Goal: Task Accomplishment & Management: Manage account settings

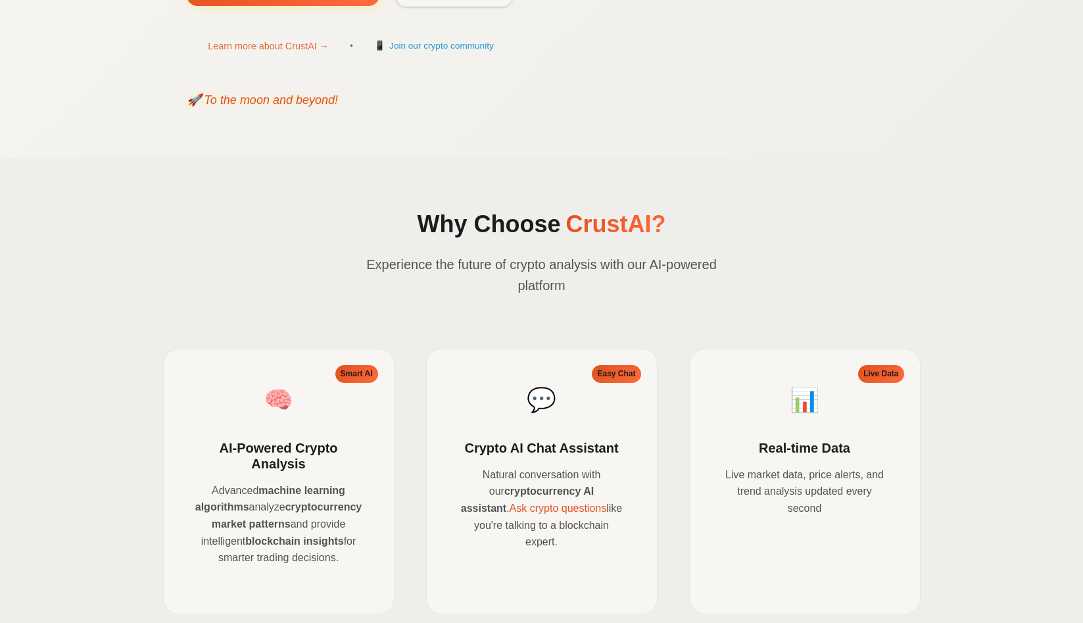
scroll to position [1120, 0]
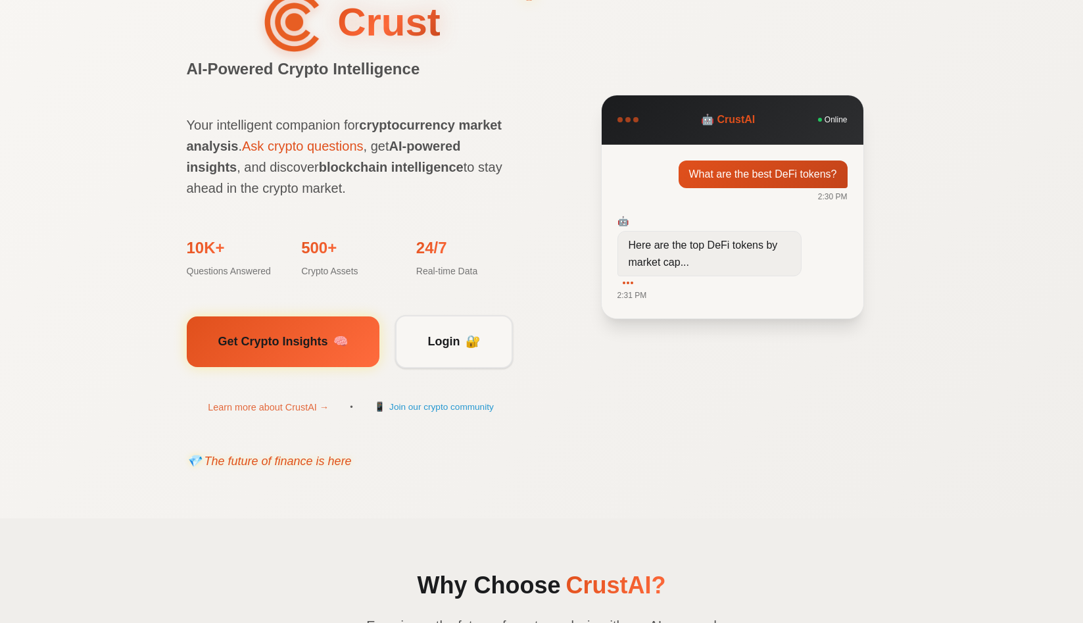
scroll to position [66, 0]
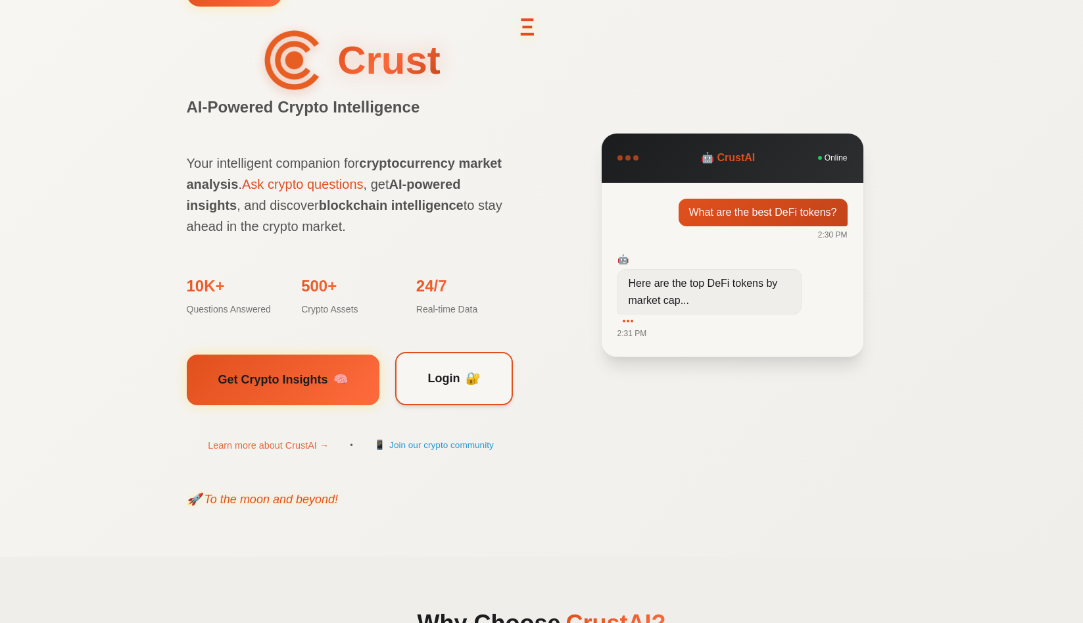
click at [431, 378] on span "Login" at bounding box center [444, 378] width 32 height 19
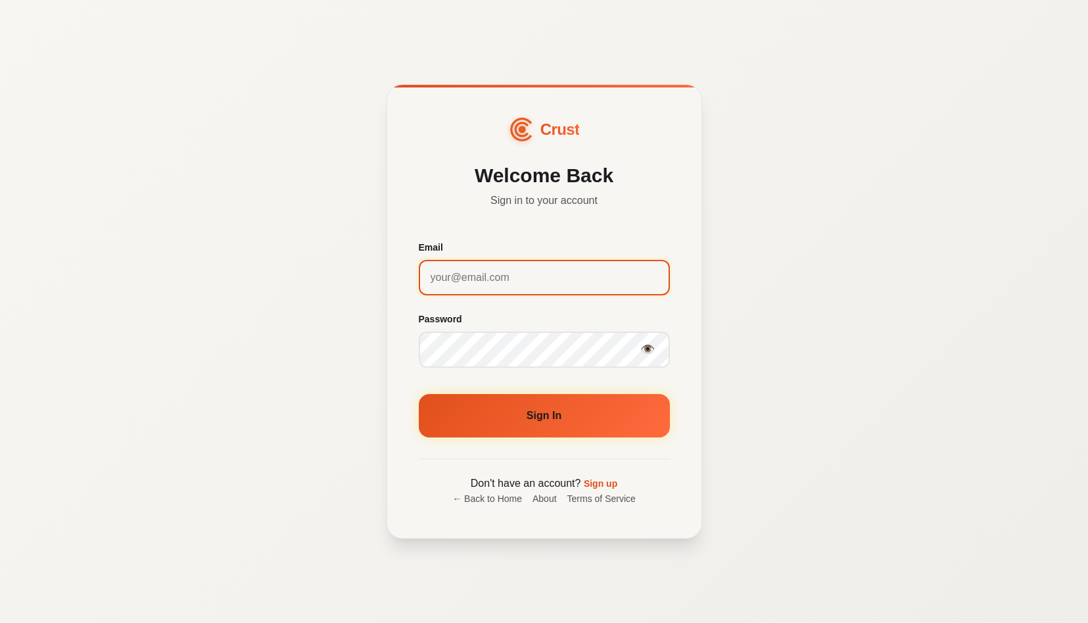
click at [581, 274] on input "Email" at bounding box center [544, 278] width 251 height 36
type input "[EMAIL_ADDRESS][DOMAIN_NAME]"
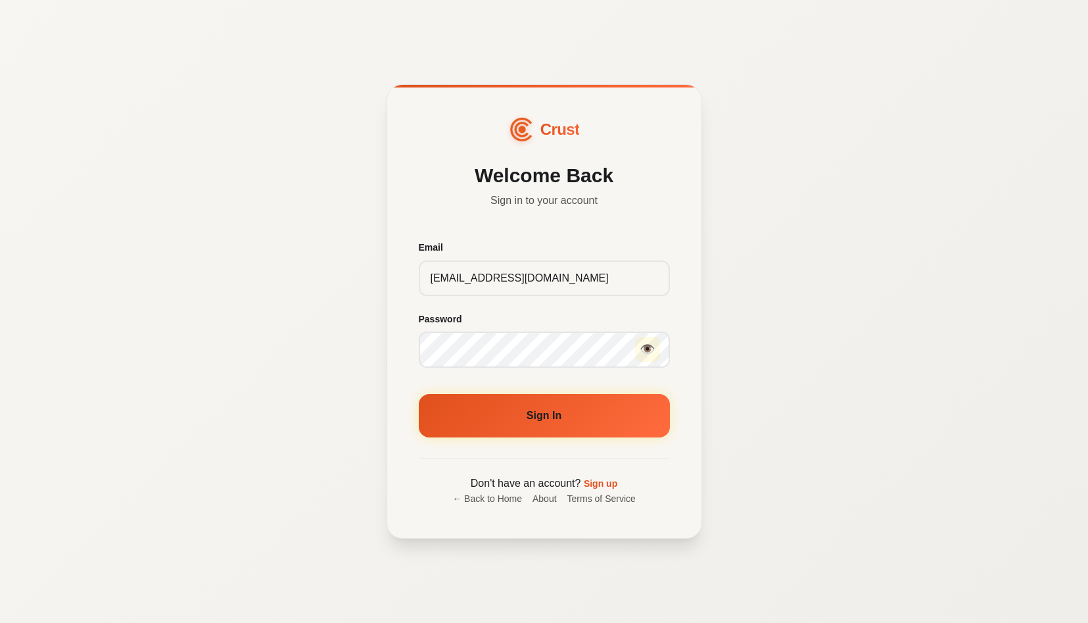
click at [648, 344] on button "👁️" at bounding box center [647, 349] width 25 height 25
click at [648, 344] on button "🙈" at bounding box center [647, 349] width 25 height 25
click at [760, 335] on div "Crust Welcome Back Sign in to your account Email [EMAIL_ADDRESS][DOMAIN_NAME] P…" at bounding box center [544, 311] width 1088 height 623
